Goal: Transaction & Acquisition: Purchase product/service

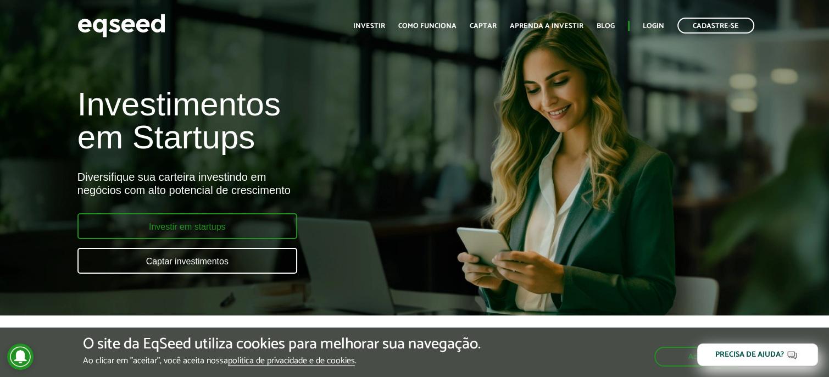
click at [246, 225] on link "Investir em startups" at bounding box center [187, 226] width 220 height 26
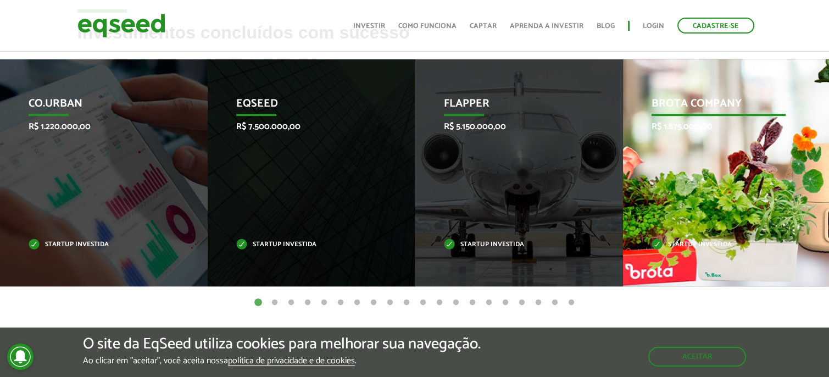
scroll to position [440, 0]
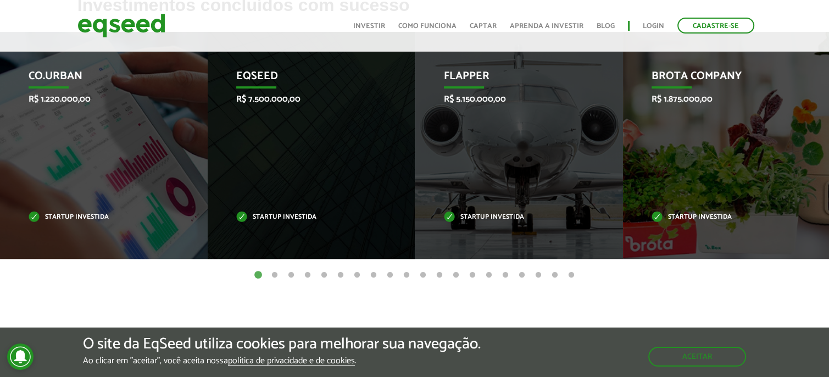
scroll to position [550, 0]
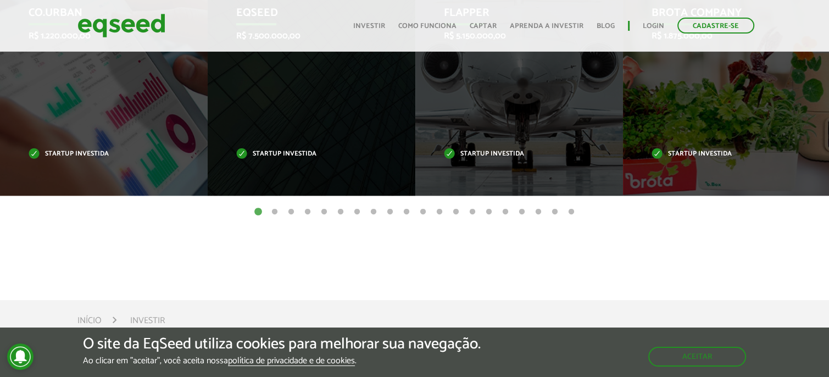
click at [275, 209] on button "2" at bounding box center [274, 212] width 11 height 11
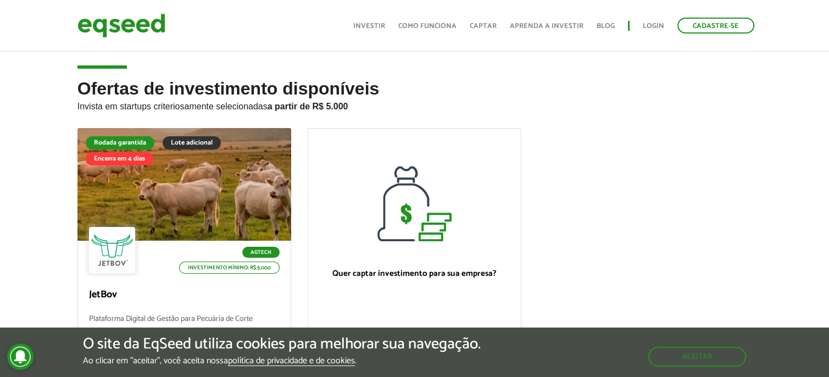
scroll to position [0, 0]
